Goal: Task Accomplishment & Management: Use online tool/utility

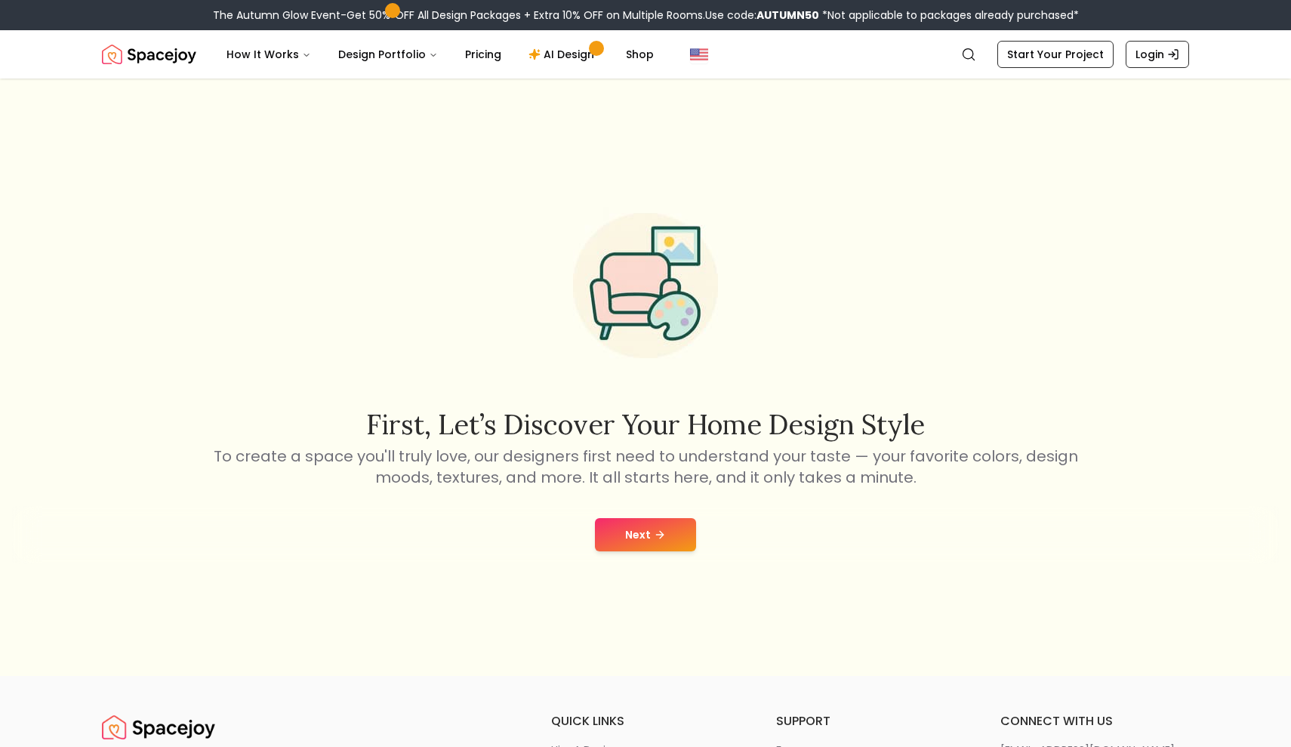
click at [618, 527] on button "Next" at bounding box center [645, 534] width 101 height 33
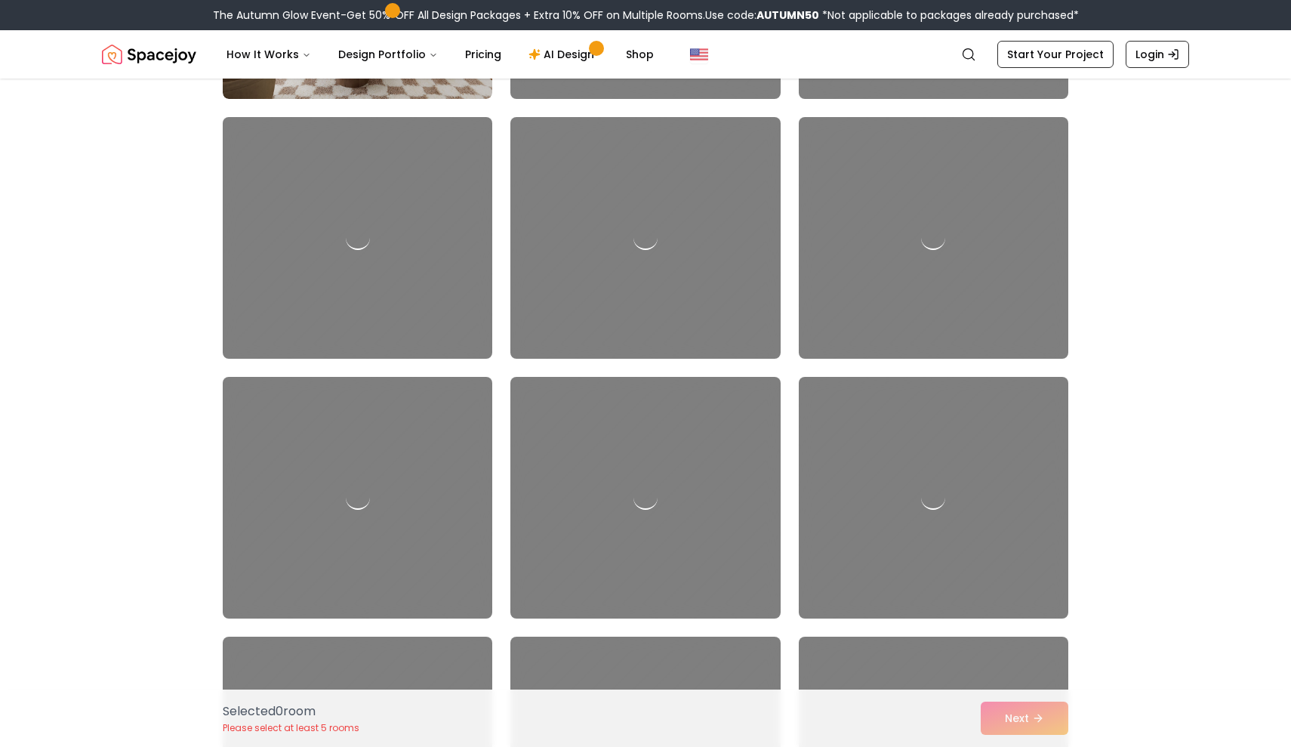
scroll to position [1126, 0]
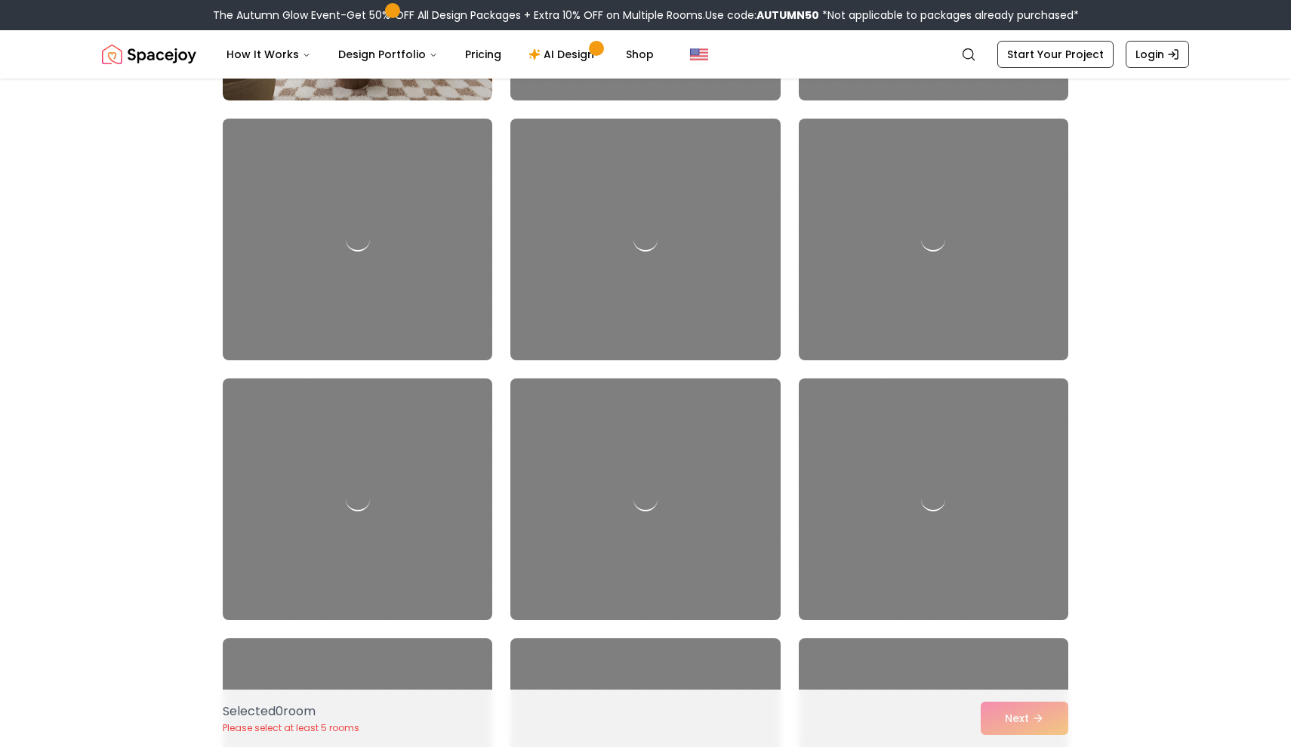
click at [851, 529] on div at bounding box center [934, 499] width 270 height 242
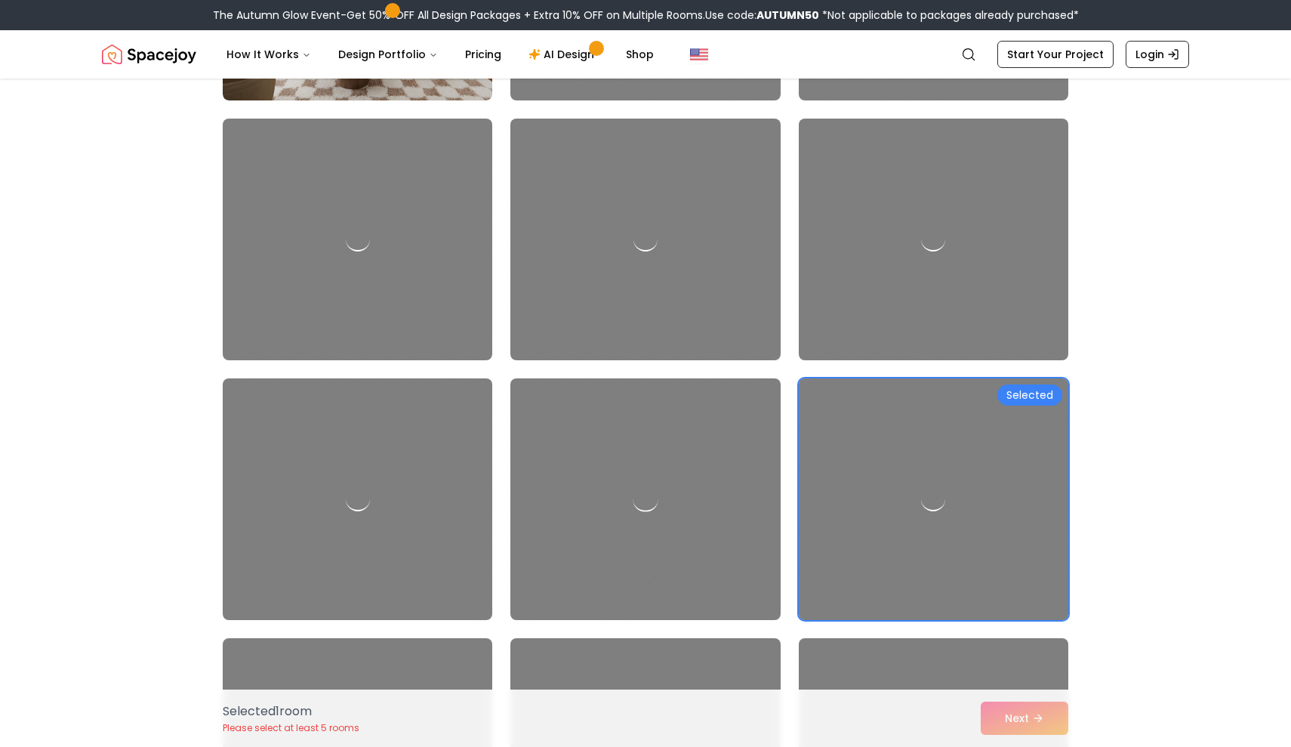
click at [695, 592] on div at bounding box center [645, 499] width 283 height 254
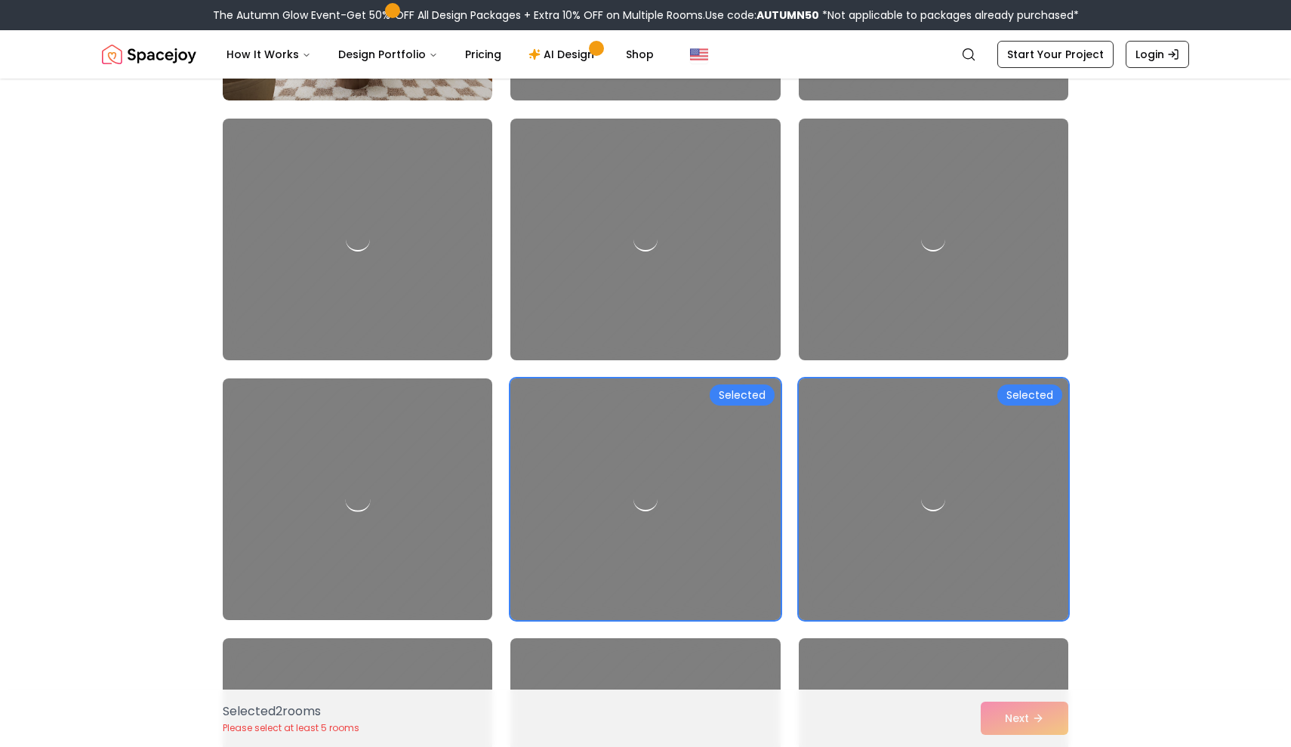
click at [488, 488] on div at bounding box center [357, 499] width 283 height 254
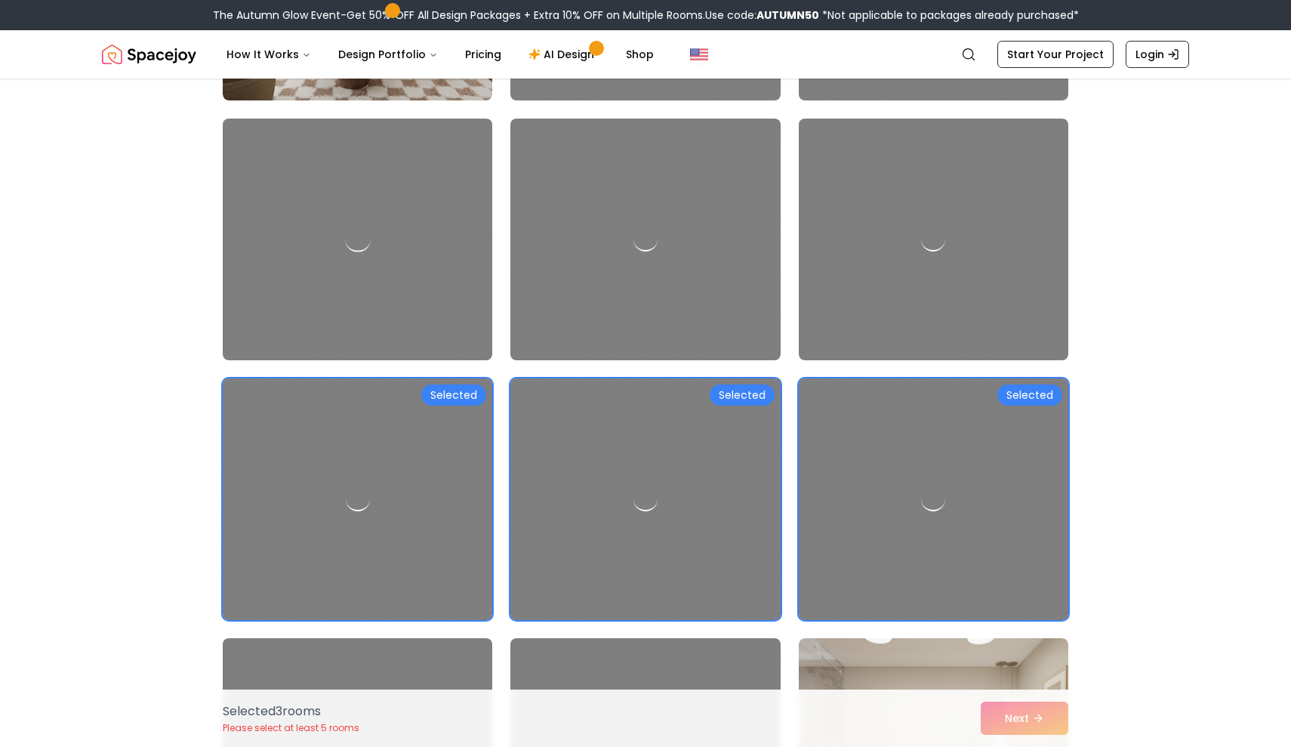
click at [425, 233] on div at bounding box center [357, 239] width 283 height 254
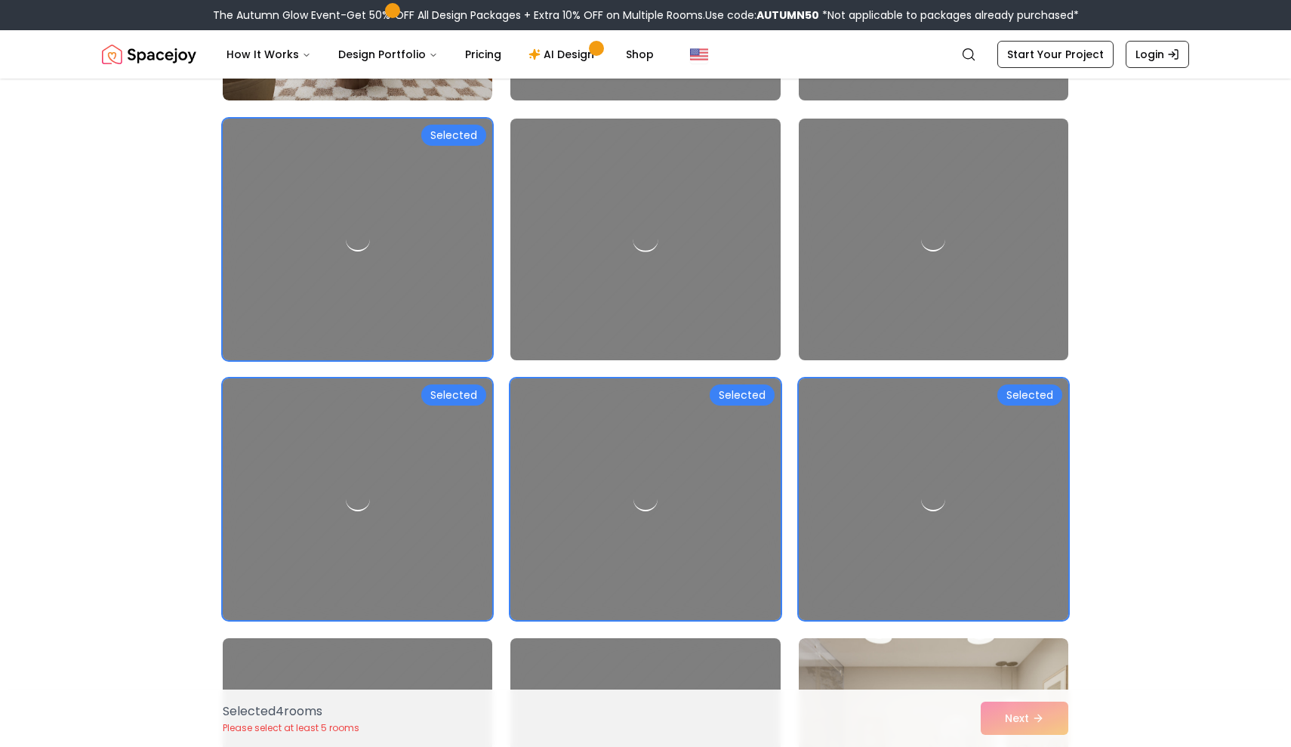
click at [667, 264] on div at bounding box center [645, 239] width 283 height 254
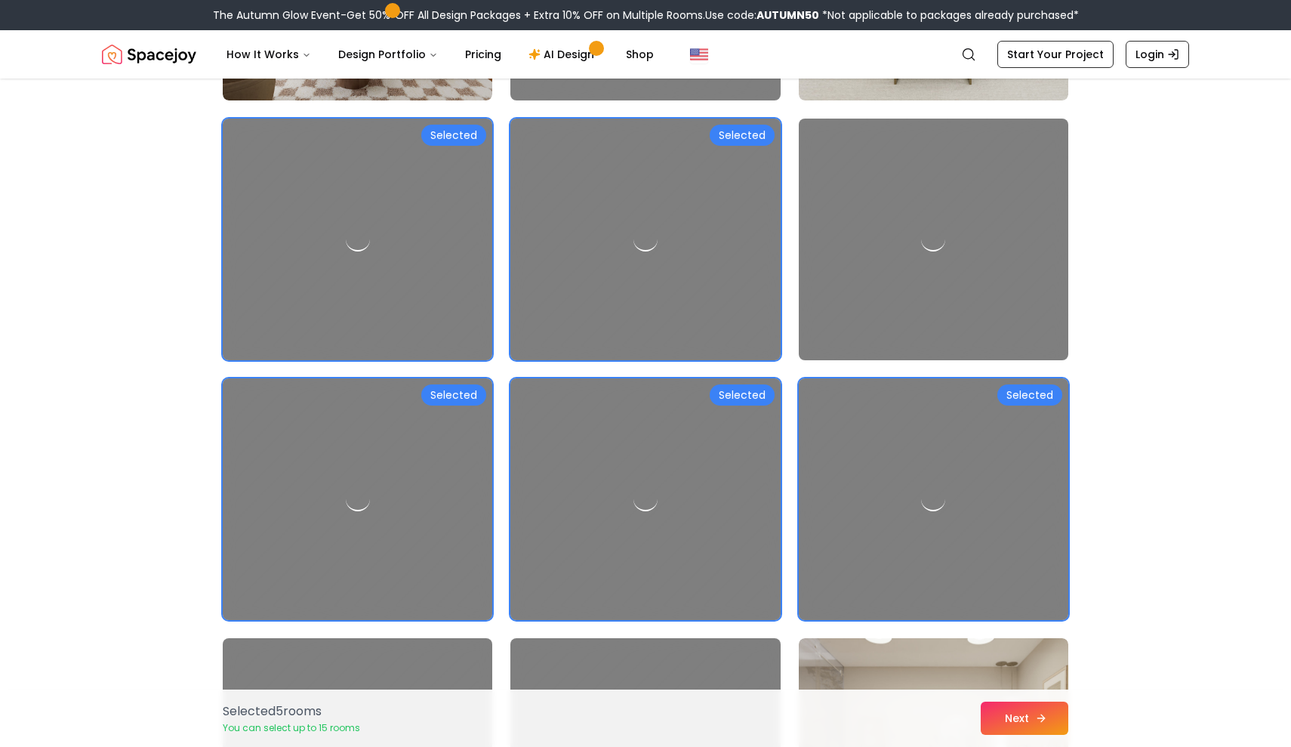
click at [1013, 720] on button "Next" at bounding box center [1025, 717] width 88 height 33
